Goal: Find specific page/section: Find specific page/section

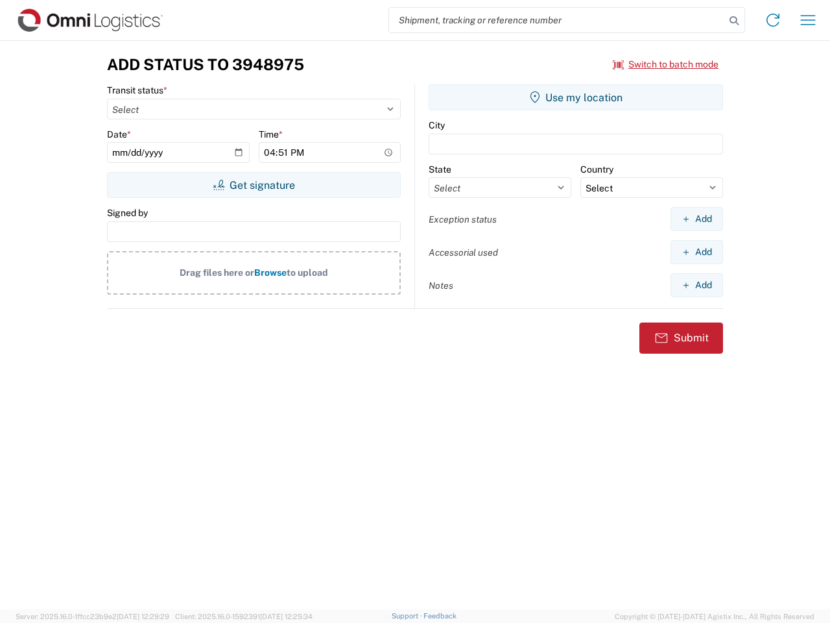
click at [557, 20] on input "search" at bounding box center [557, 20] width 336 height 25
click at [734, 21] on icon at bounding box center [734, 21] width 18 height 18
click at [773, 20] on icon at bounding box center [773, 20] width 21 height 21
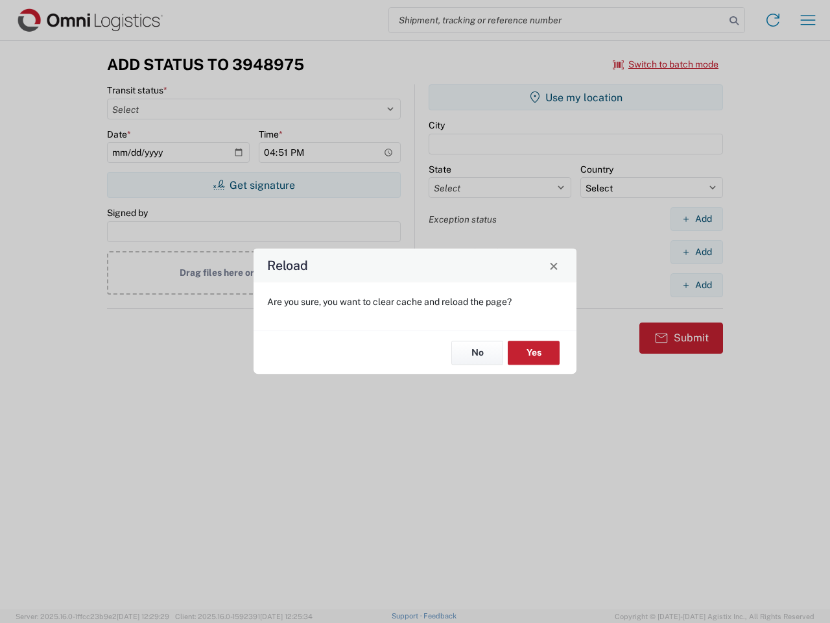
click at [808, 20] on div "Reload Are you sure, you want to clear cache and reload the page? No Yes" at bounding box center [415, 311] width 830 height 623
click at [666, 64] on div "Reload Are you sure, you want to clear cache and reload the page? No Yes" at bounding box center [415, 311] width 830 height 623
click at [254, 185] on div "Reload Are you sure, you want to clear cache and reload the page? No Yes" at bounding box center [415, 311] width 830 height 623
click at [576, 97] on div "Reload Are you sure, you want to clear cache and reload the page? No Yes" at bounding box center [415, 311] width 830 height 623
click at [697, 219] on div "Reload Are you sure, you want to clear cache and reload the page? No Yes" at bounding box center [415, 311] width 830 height 623
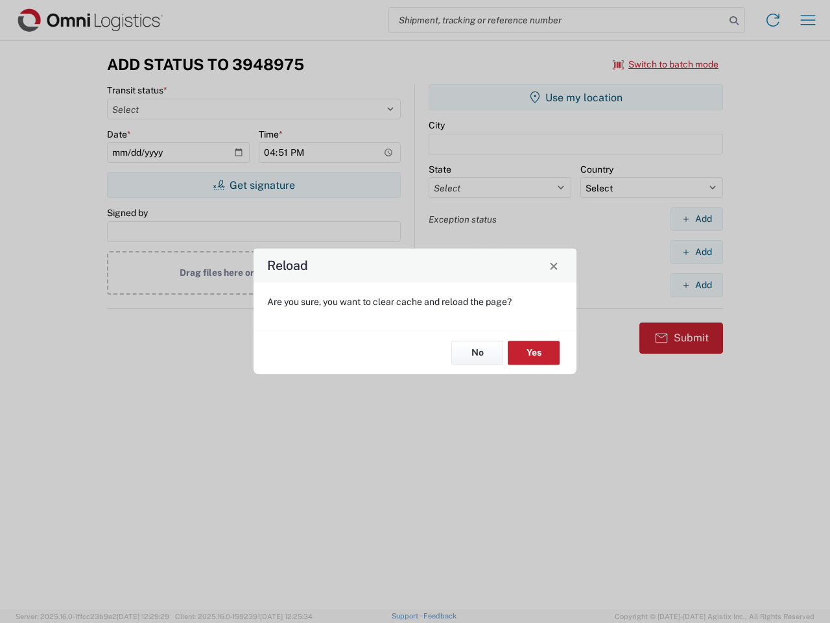
click at [697, 252] on div "Reload Are you sure, you want to clear cache and reload the page? No Yes" at bounding box center [415, 311] width 830 height 623
click at [697, 285] on div "Reload Are you sure, you want to clear cache and reload the page? No Yes" at bounding box center [415, 311] width 830 height 623
